Goal: Information Seeking & Learning: Learn about a topic

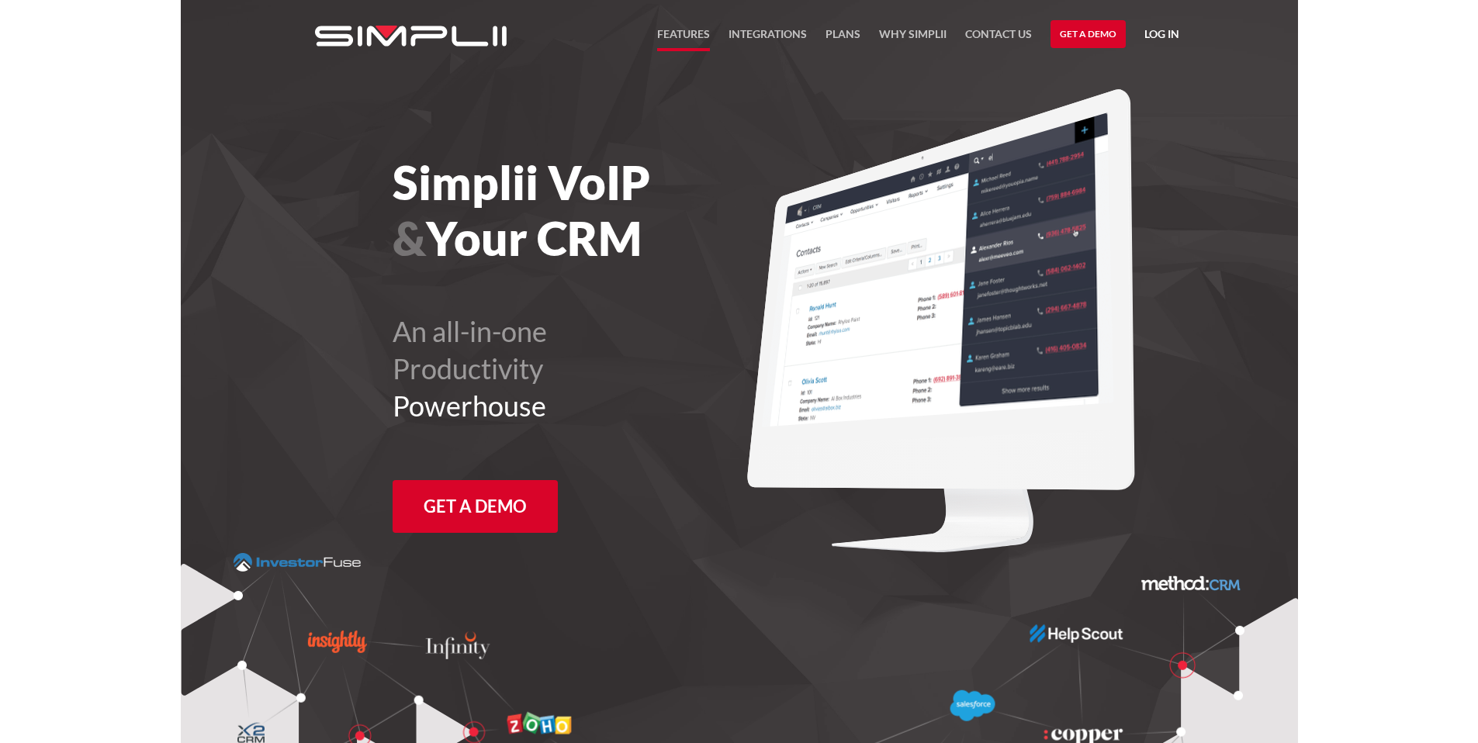
click at [673, 34] on link "FEATURES" at bounding box center [683, 38] width 53 height 26
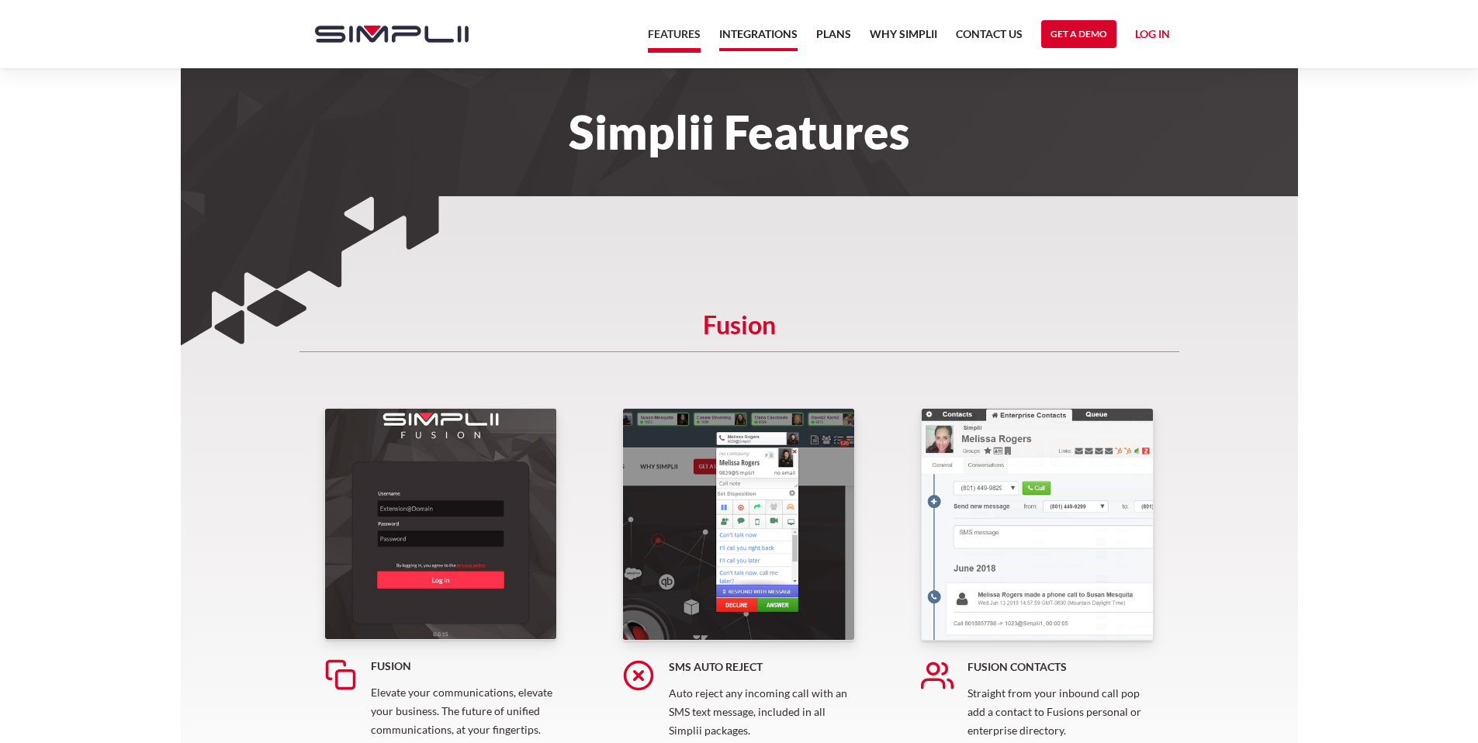
click at [776, 31] on link "Integrations" at bounding box center [758, 38] width 78 height 26
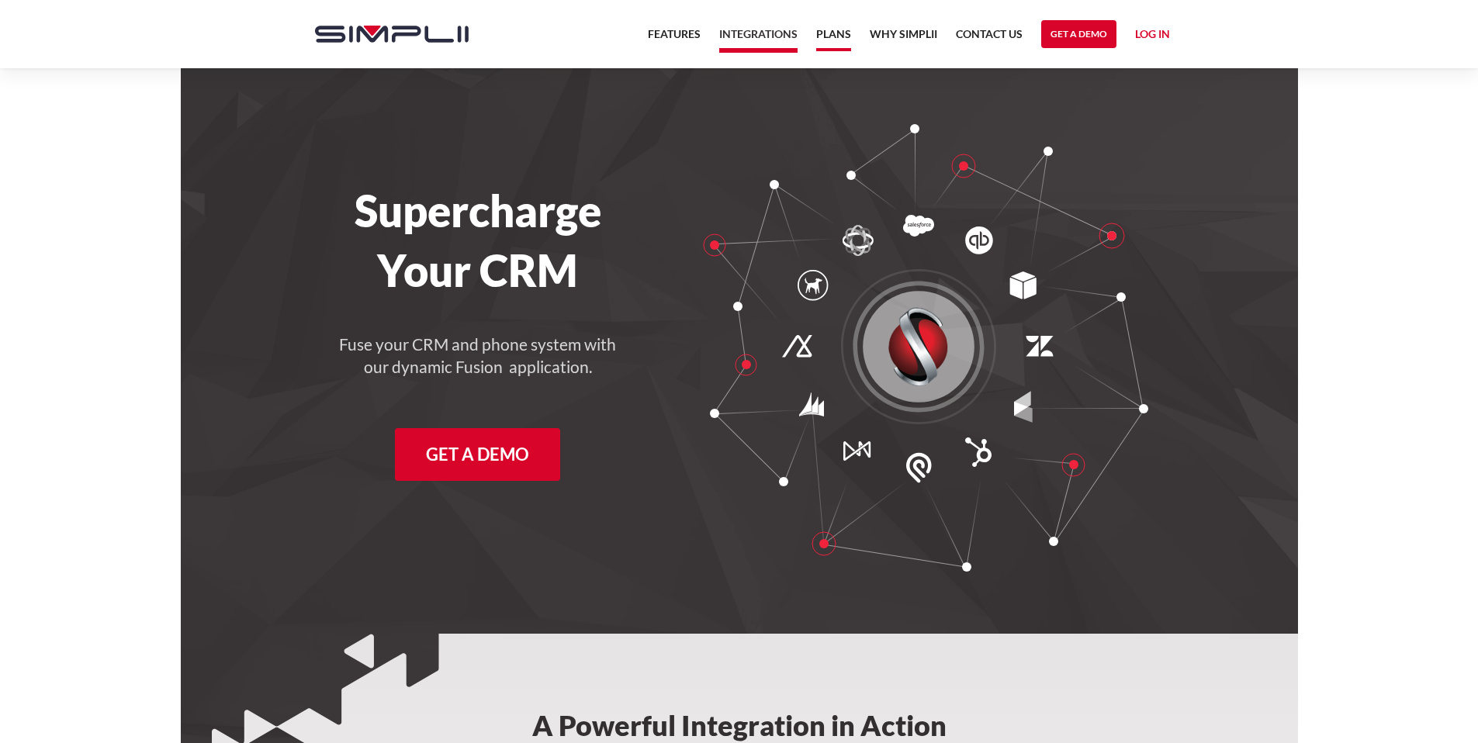
click at [832, 40] on link "Plans" at bounding box center [833, 38] width 35 height 26
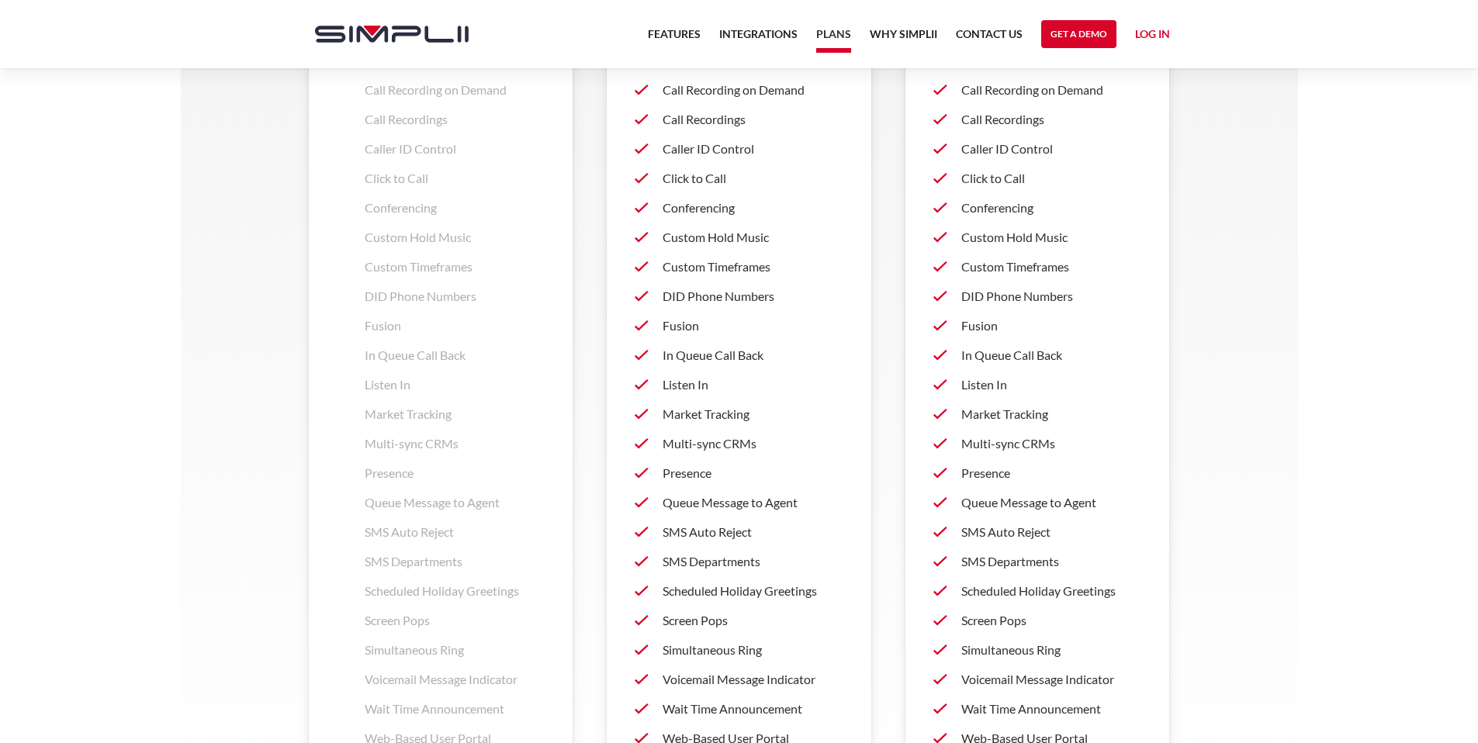
scroll to position [1508, 0]
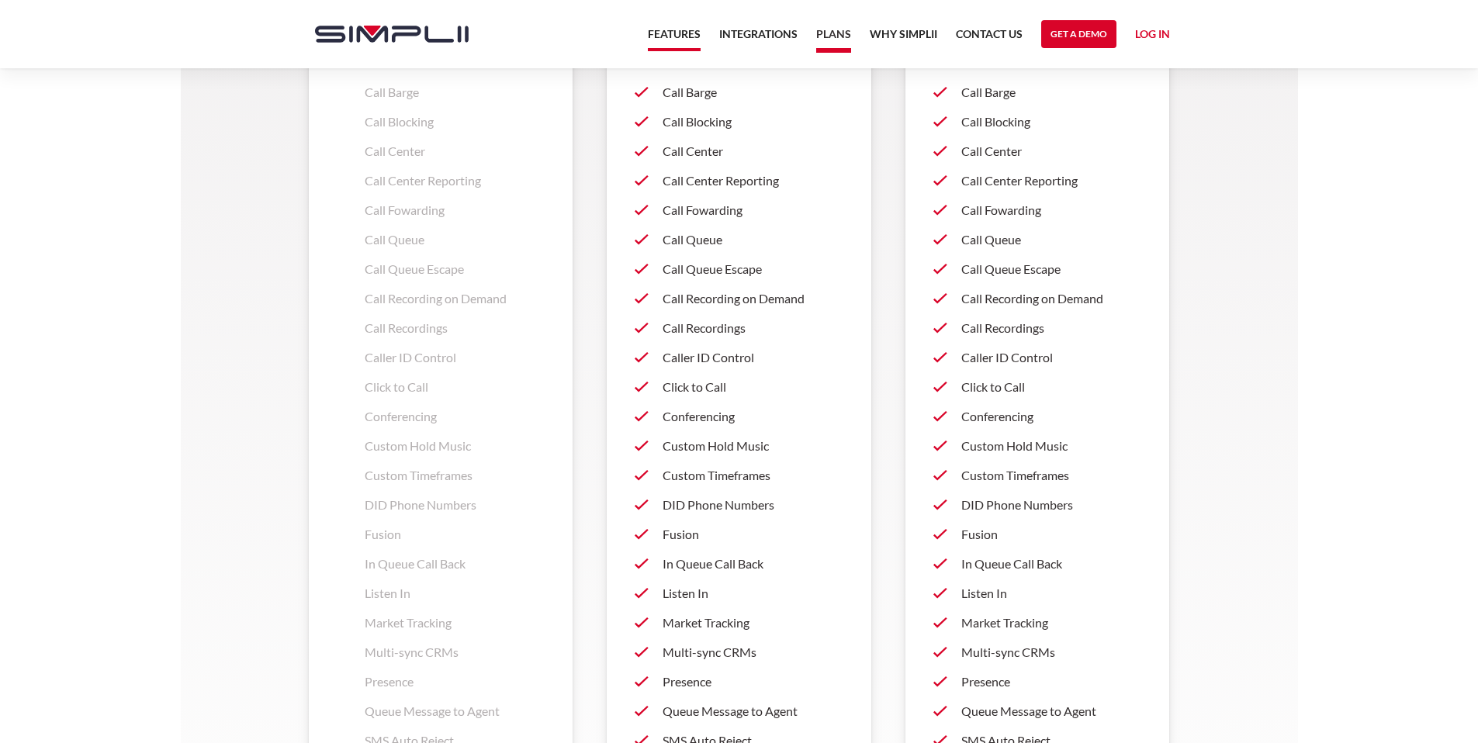
click at [681, 34] on link "Features" at bounding box center [674, 38] width 53 height 26
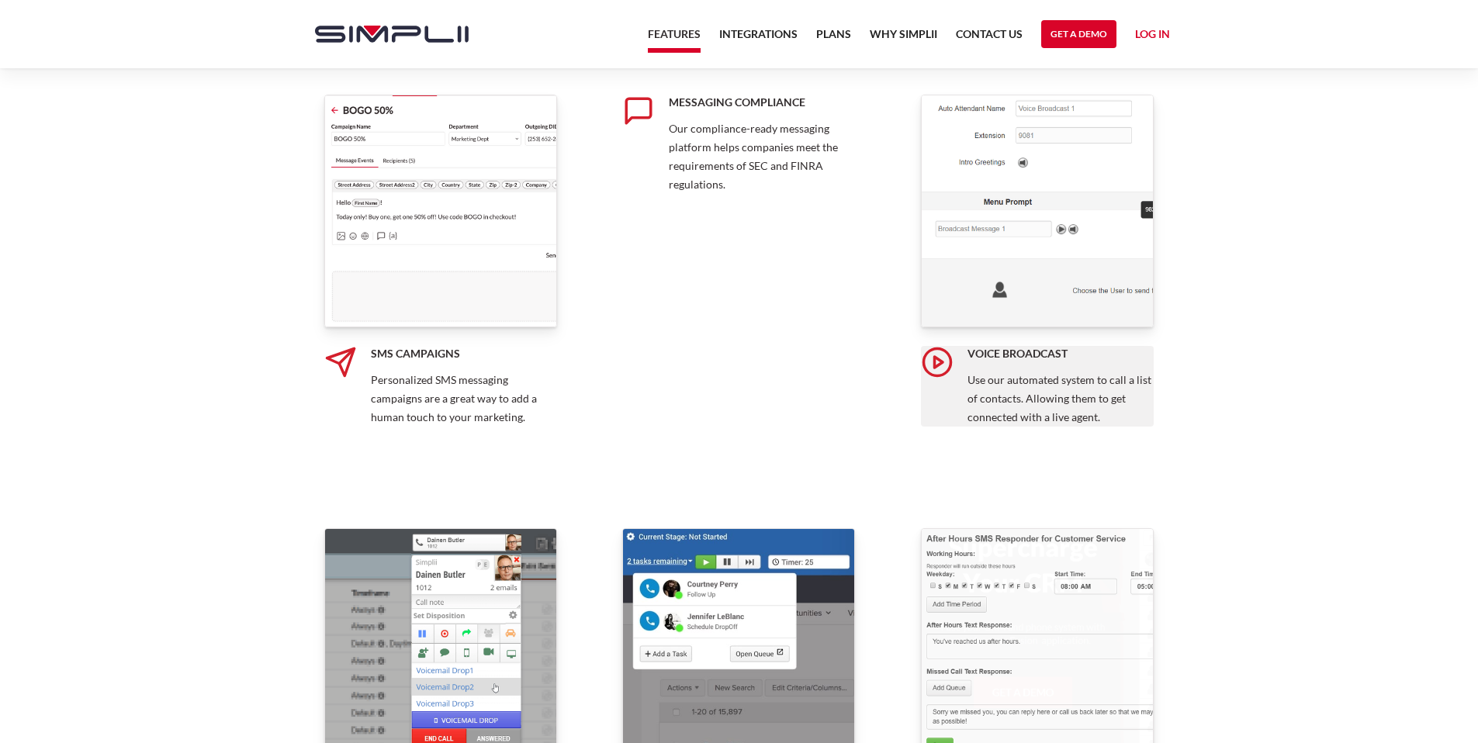
scroll to position [1700, 0]
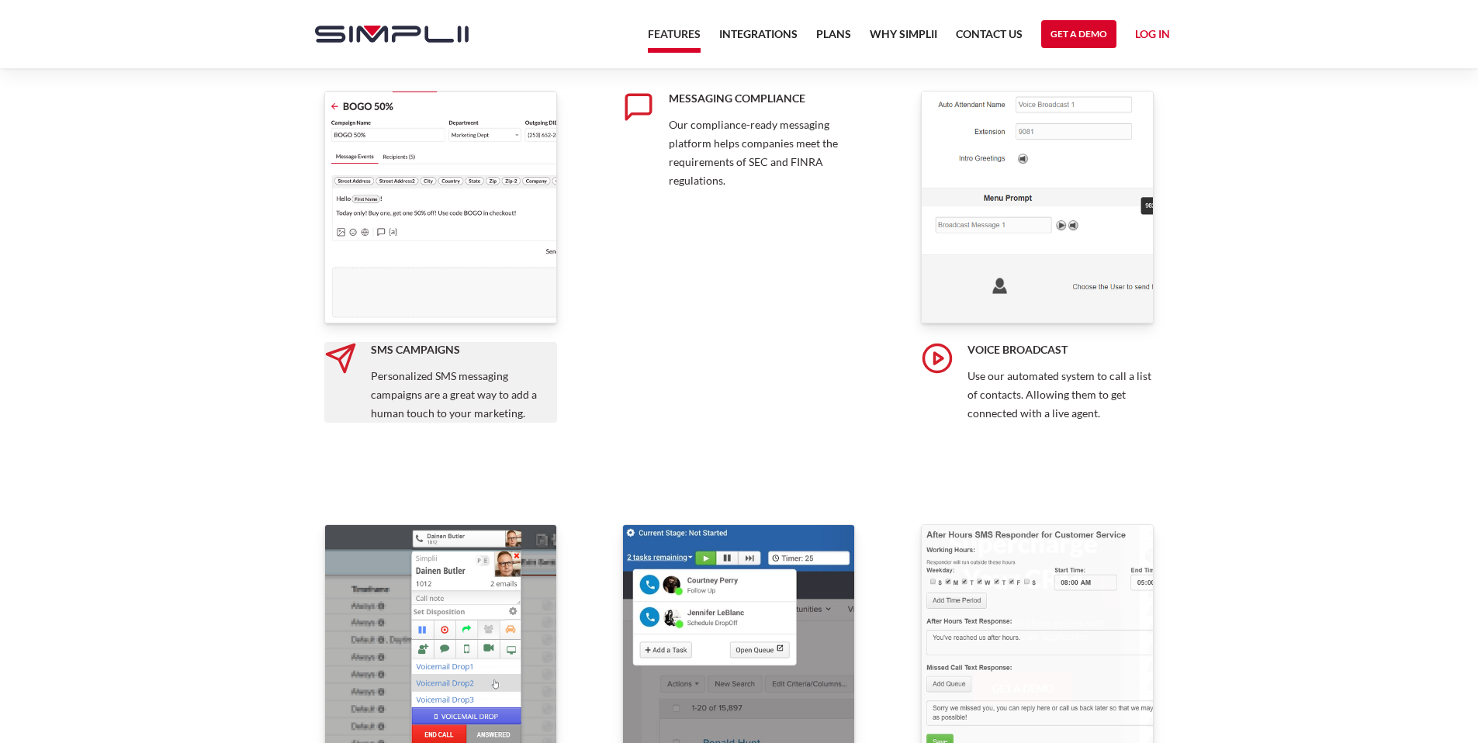
click at [451, 410] on p "Personalized SMS messaging campaigns are a great way to add a human touch to yo…" at bounding box center [464, 395] width 186 height 56
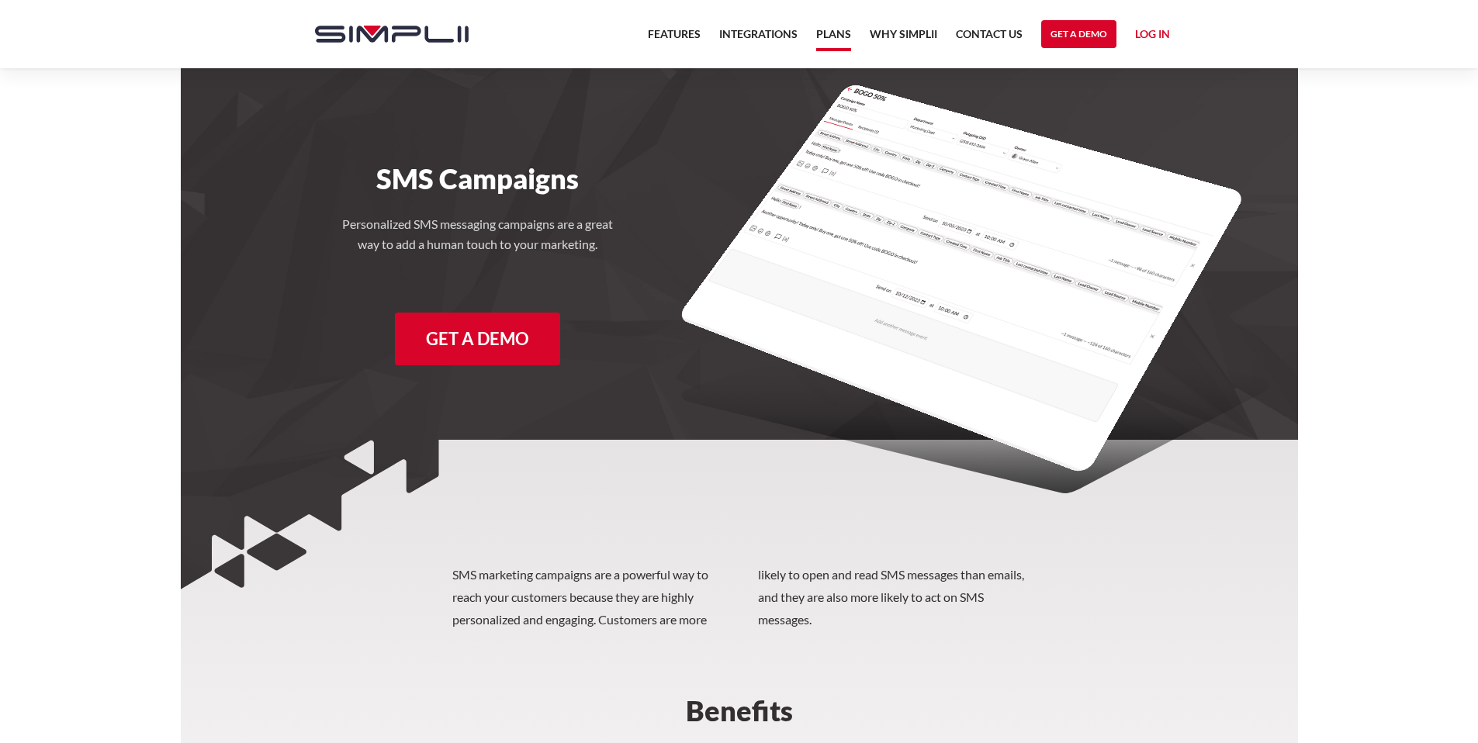
click at [828, 26] on link "Plans" at bounding box center [833, 38] width 35 height 26
